Goal: Navigation & Orientation: Understand site structure

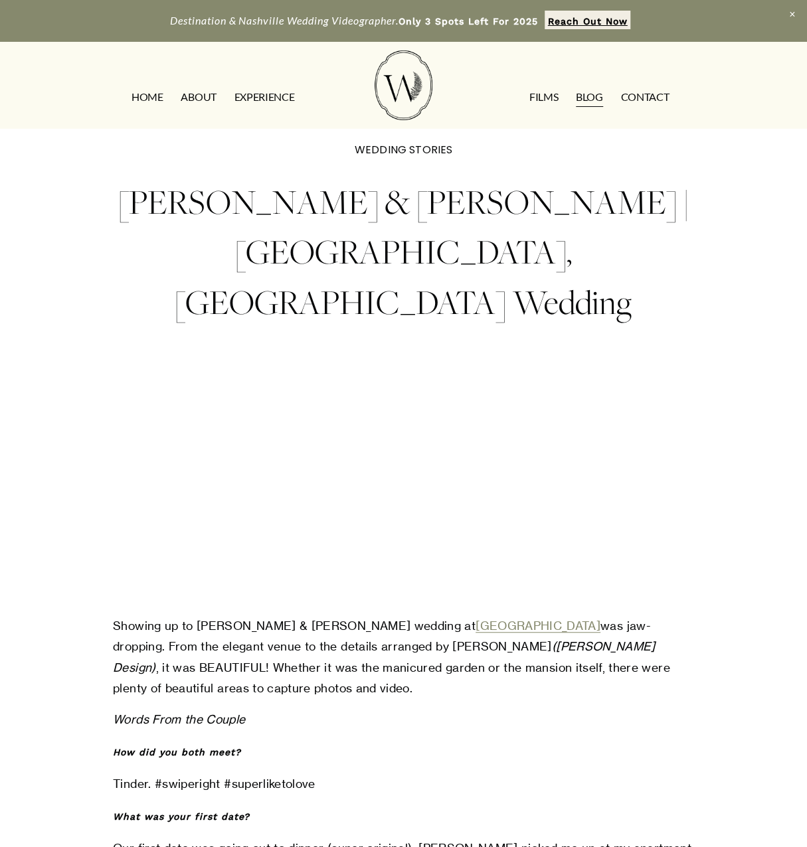
click at [475, 619] on link "[GEOGRAPHIC_DATA]" at bounding box center [537, 626] width 125 height 14
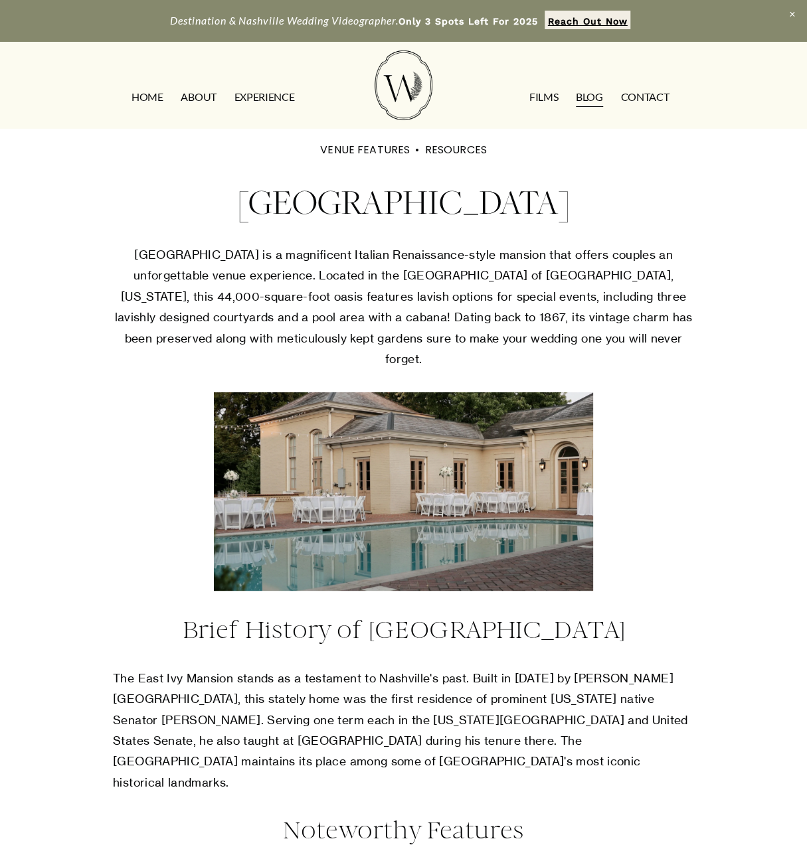
click at [187, 96] on link "ABOUT" at bounding box center [198, 97] width 35 height 21
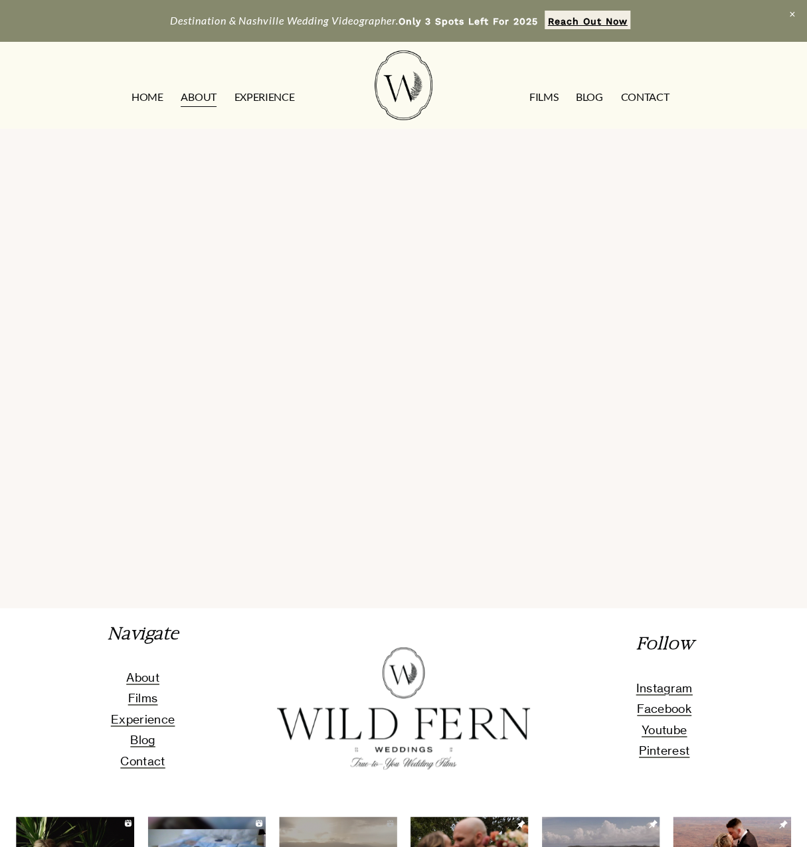
scroll to position [2659, 0]
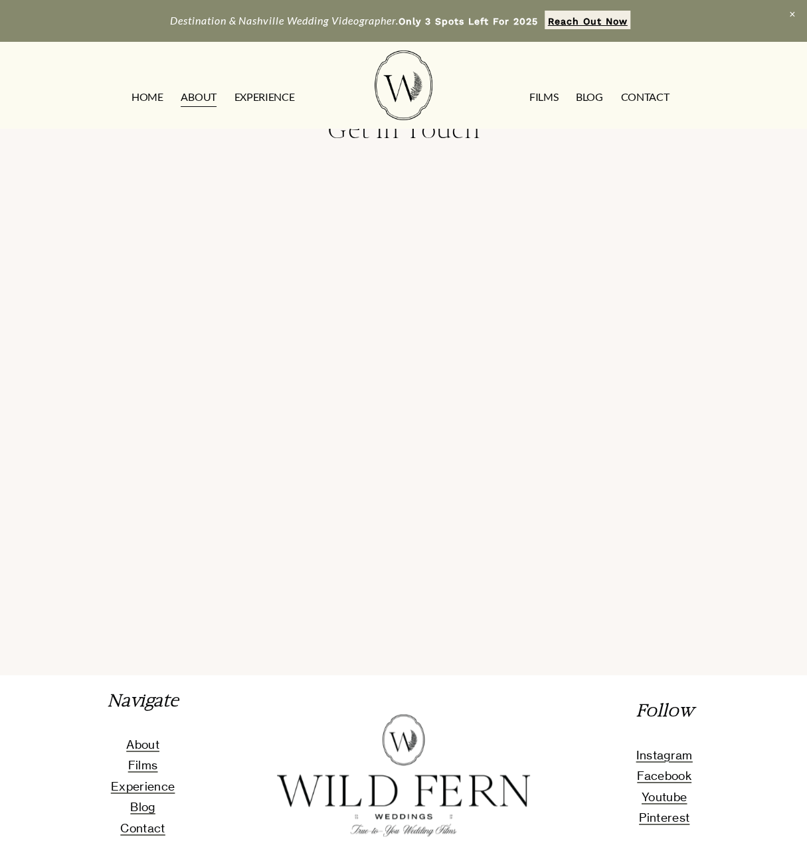
click at [267, 97] on link "EXPERIENCE" at bounding box center [264, 97] width 60 height 21
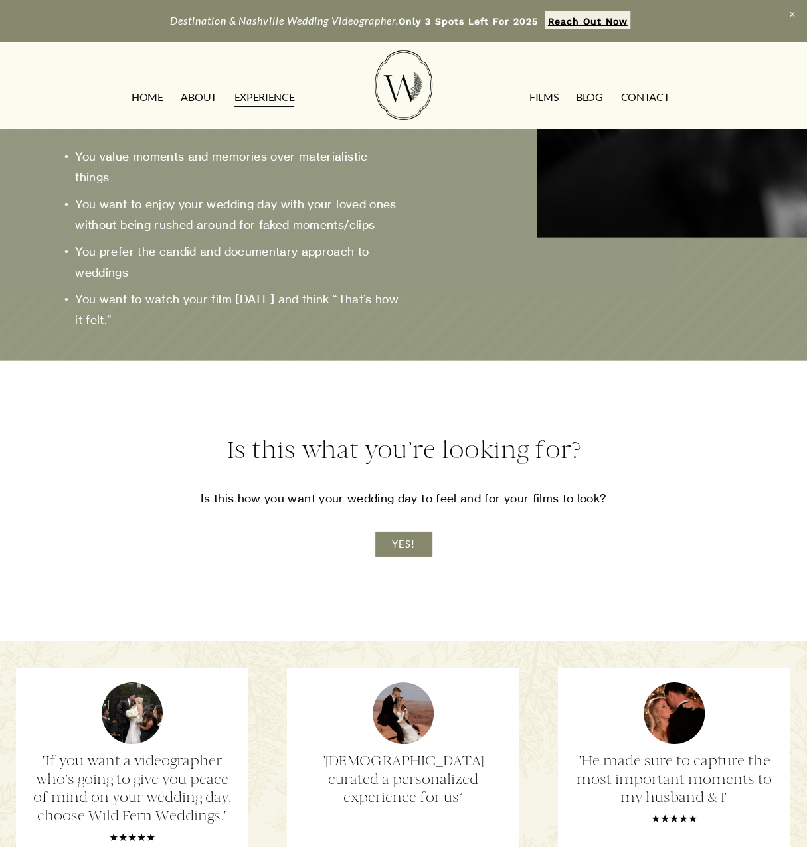
scroll to position [1726, 0]
click at [392, 556] on link "YES!" at bounding box center [403, 543] width 56 height 25
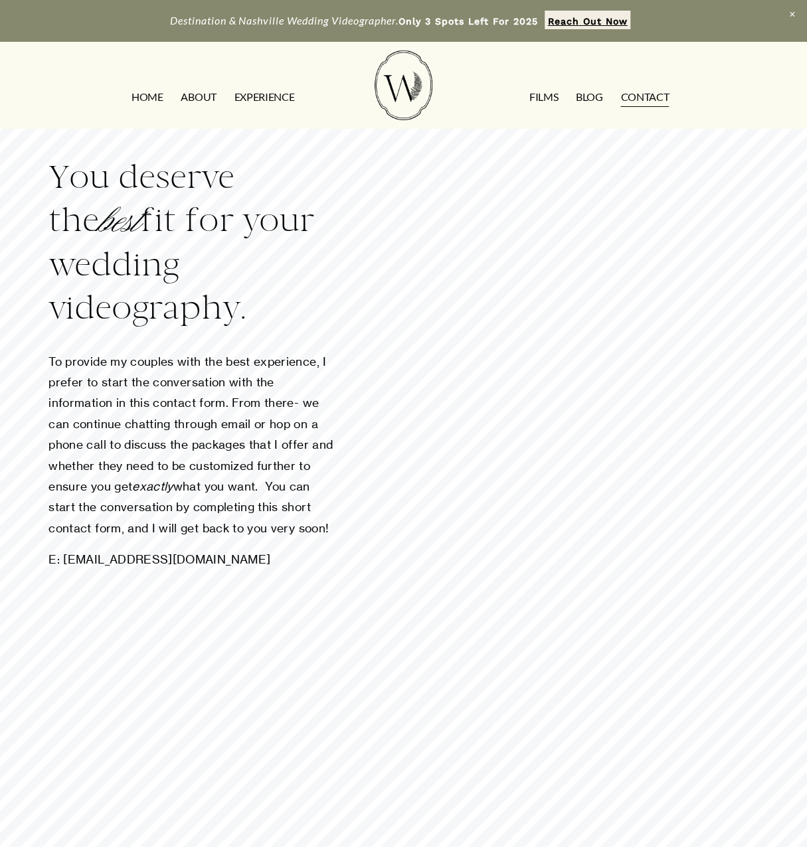
click at [592, 102] on link "Blog" at bounding box center [589, 97] width 27 height 21
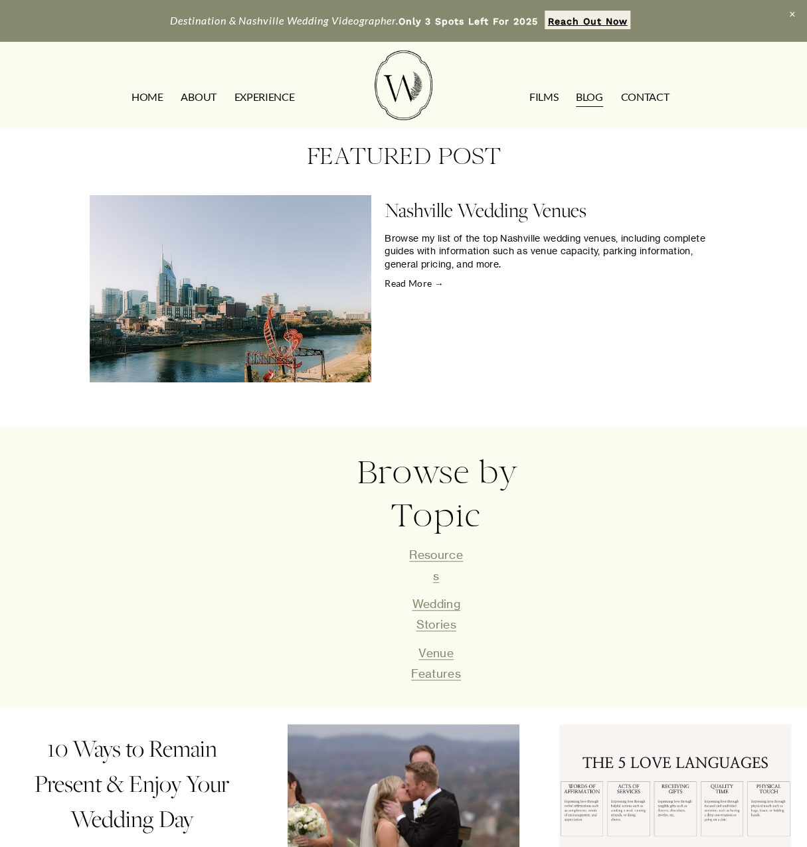
click at [540, 94] on link "FILMS" at bounding box center [543, 97] width 29 height 21
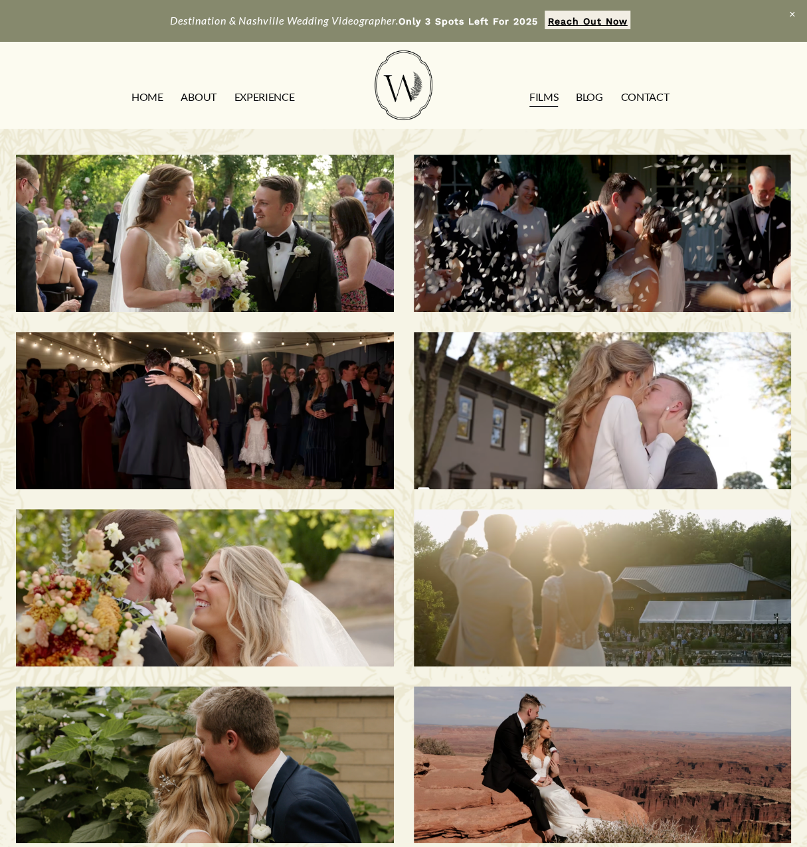
click at [141, 96] on link "HOME" at bounding box center [147, 97] width 32 height 21
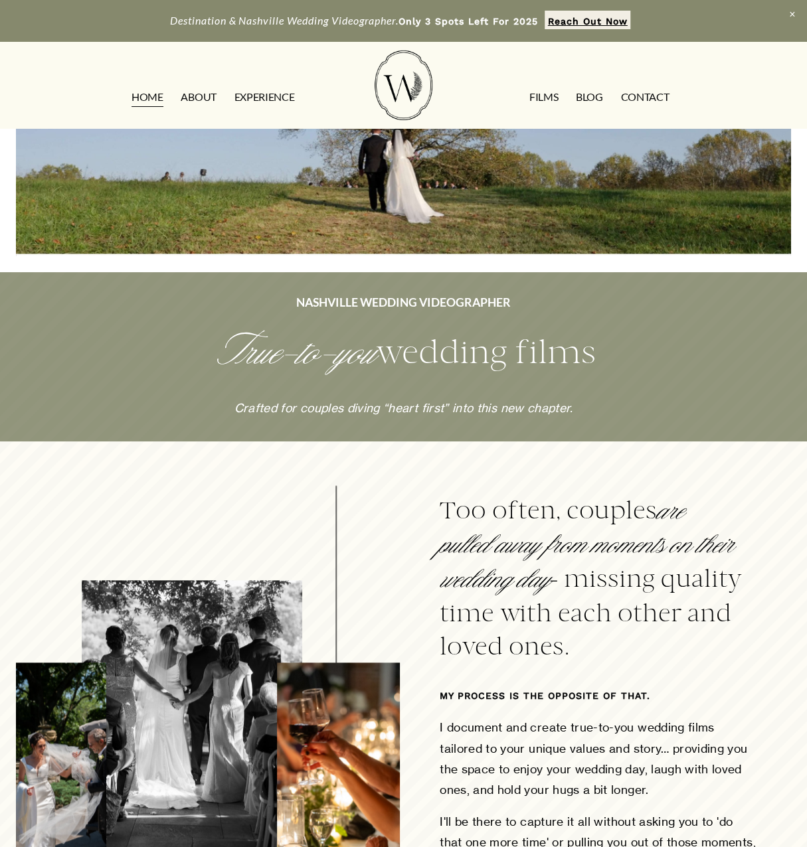
scroll to position [332, 0]
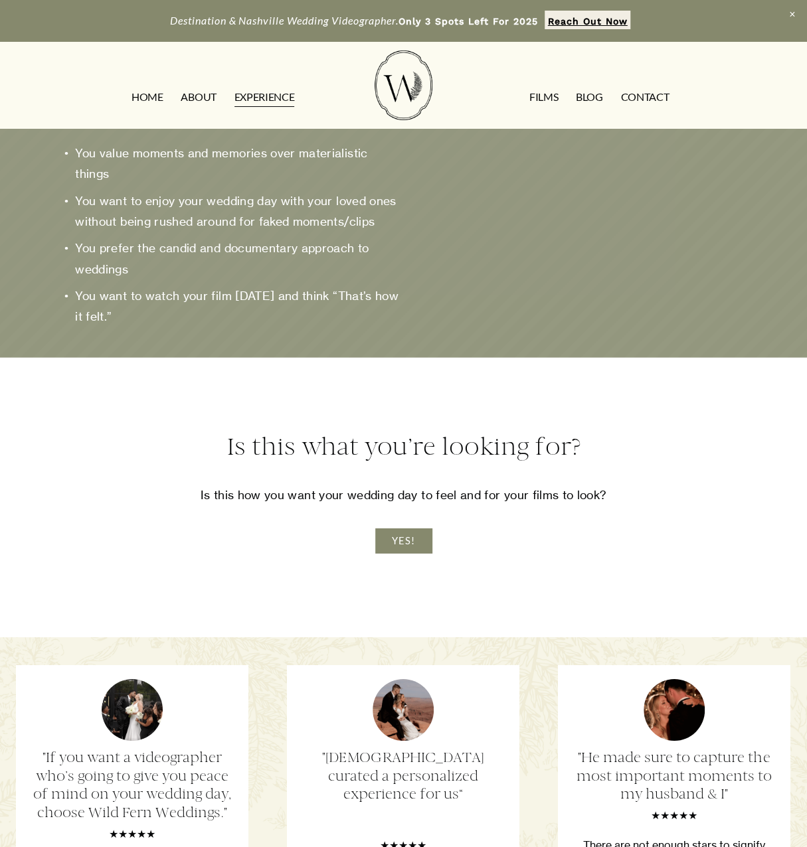
scroll to position [1726, 0]
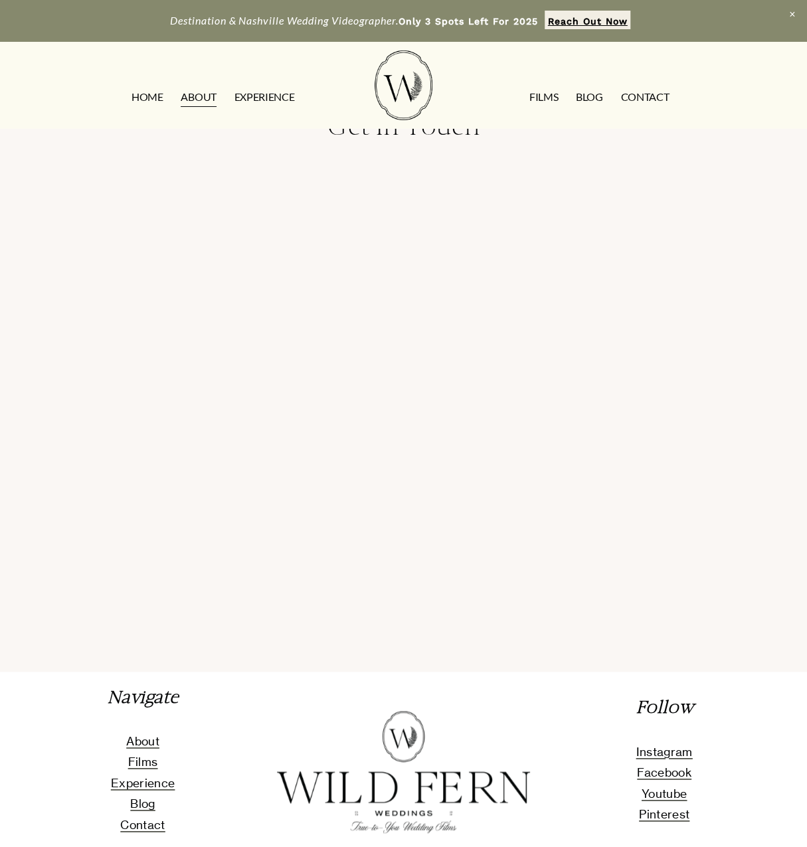
scroll to position [2659, 0]
